Goal: Task Accomplishment & Management: Use online tool/utility

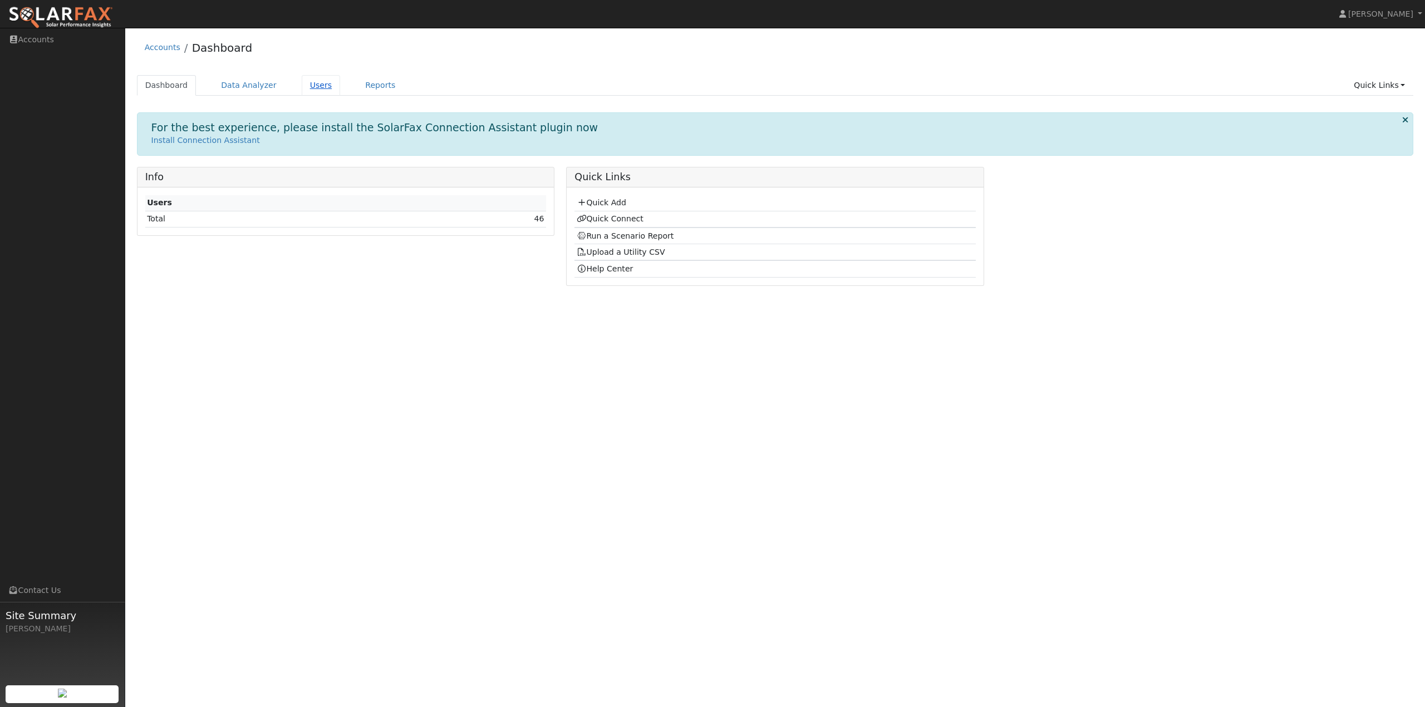
click at [313, 86] on link "Users" at bounding box center [321, 85] width 39 height 21
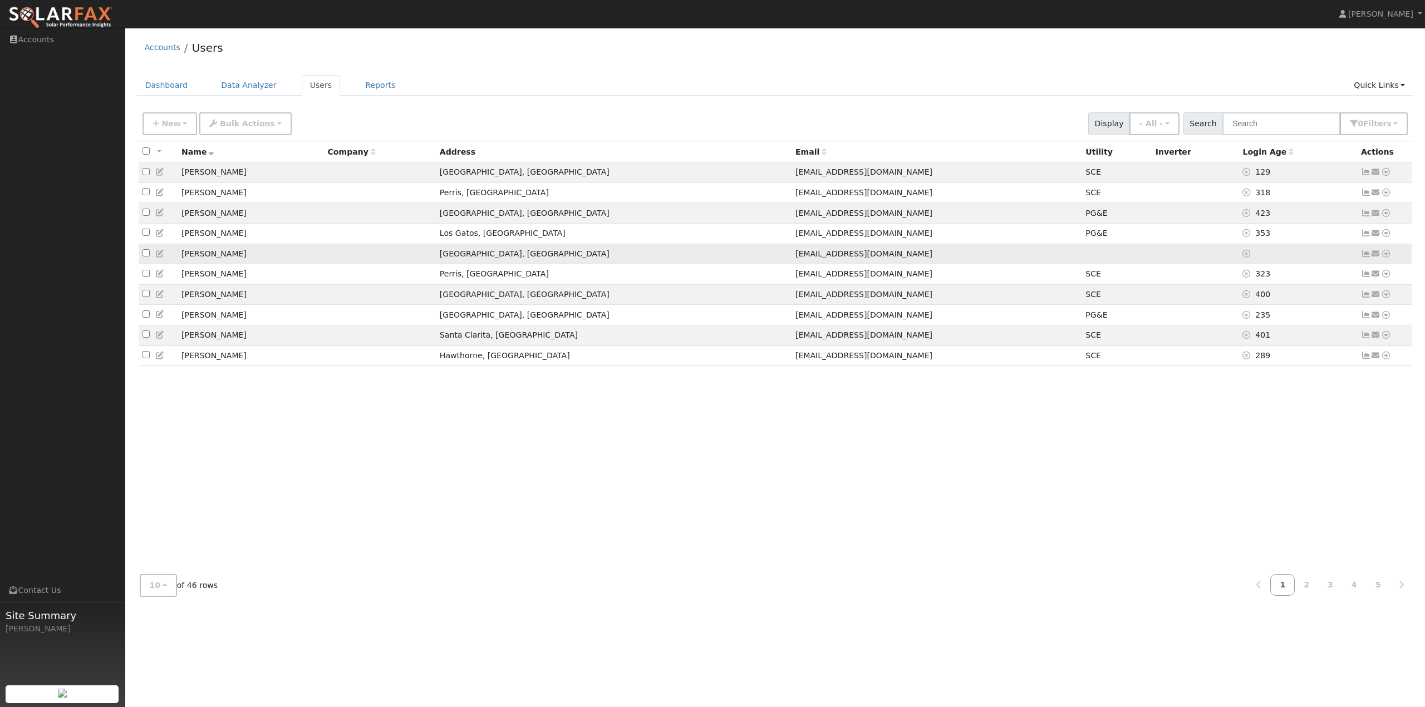
click at [1386, 257] on icon at bounding box center [1386, 254] width 10 height 8
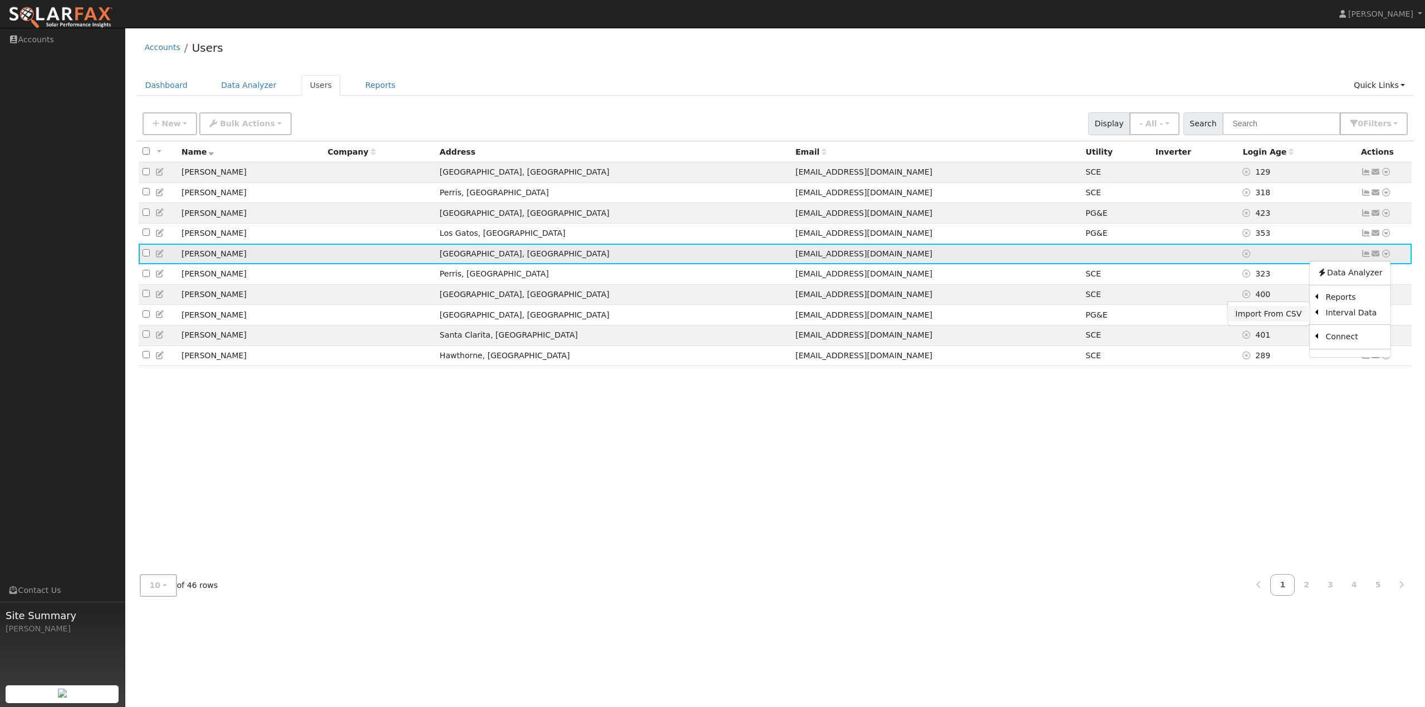
click at [1277, 314] on link "Import From CSV" at bounding box center [1268, 314] width 82 height 16
